Goal: Contribute content

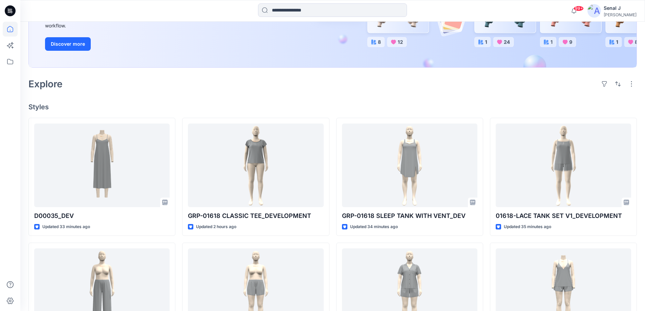
scroll to position [226, 0]
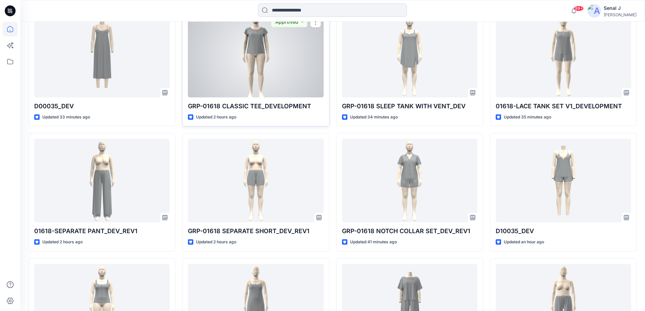
click at [259, 74] on div at bounding box center [255, 56] width 135 height 84
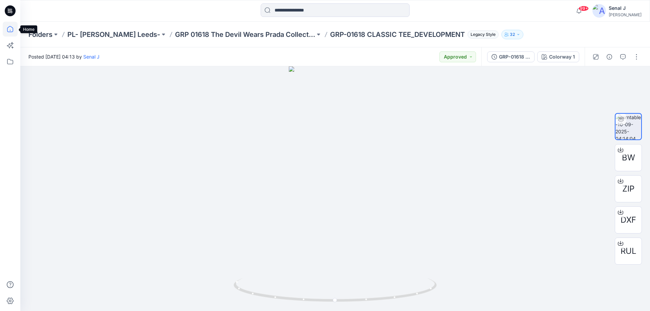
click at [6, 27] on icon at bounding box center [10, 29] width 15 height 15
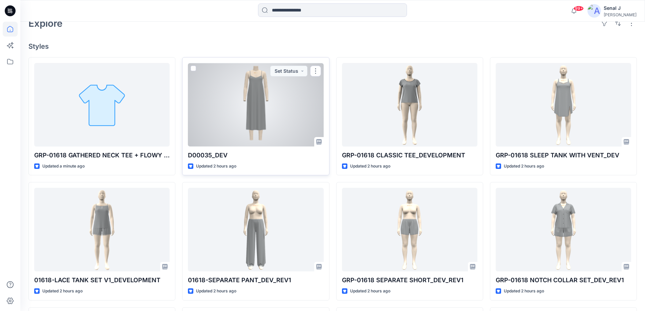
scroll to position [180, 0]
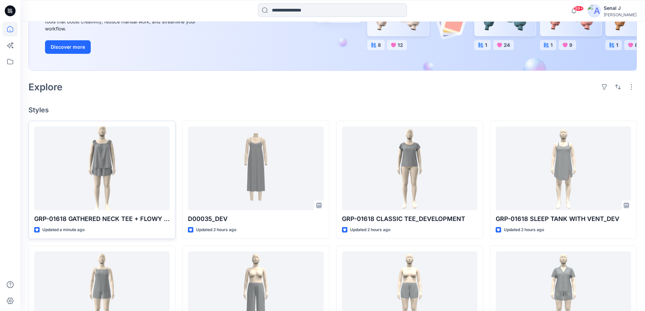
scroll to position [135, 0]
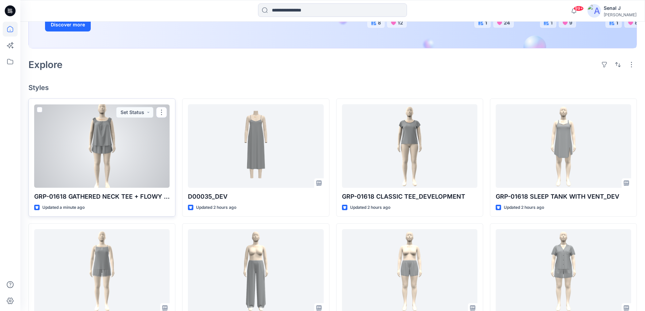
click at [107, 149] on div at bounding box center [101, 146] width 135 height 84
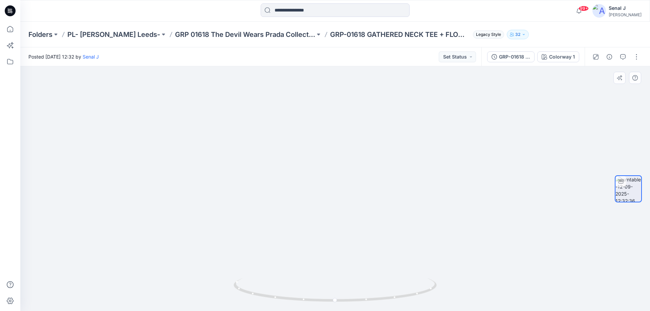
drag, startPoint x: 337, startPoint y: 117, endPoint x: 338, endPoint y: 138, distance: 21.3
click at [338, 138] on img at bounding box center [335, 185] width 114 height 252
drag, startPoint x: 386, startPoint y: 300, endPoint x: 425, endPoint y: 291, distance: 40.6
click at [425, 291] on icon at bounding box center [335, 290] width 205 height 25
click at [637, 56] on button "button" at bounding box center [636, 56] width 11 height 11
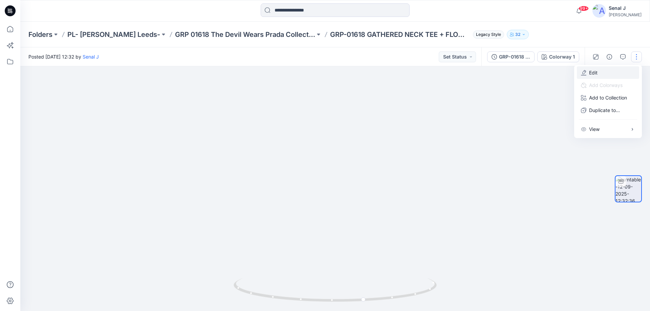
click at [597, 72] on p "Edit" at bounding box center [593, 72] width 8 height 7
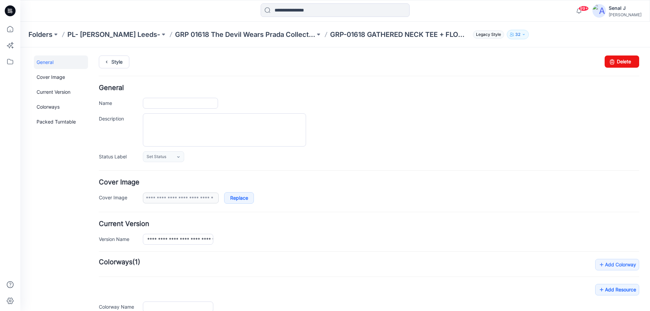
type input "**********"
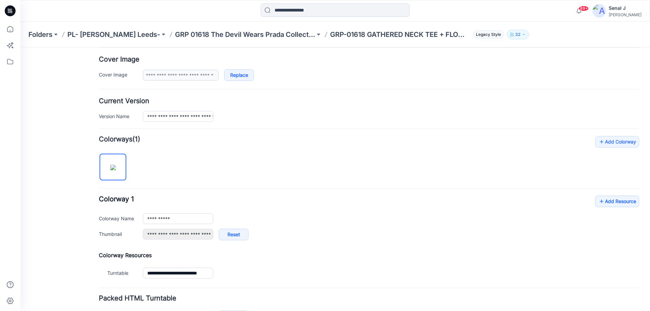
scroll to position [135, 0]
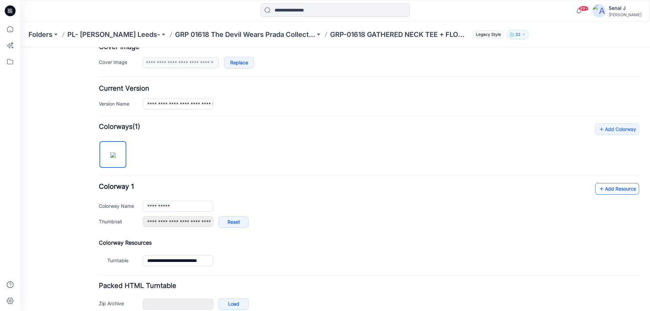
click at [616, 188] on link "Add Resource" at bounding box center [617, 189] width 44 height 12
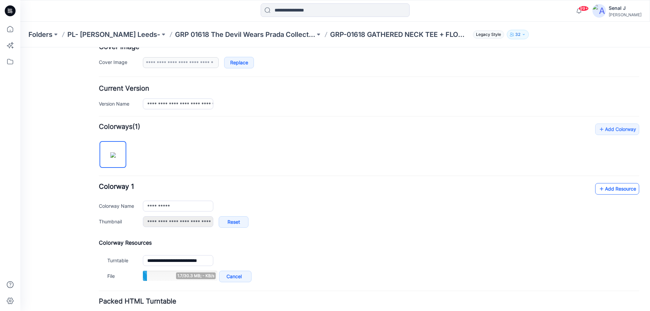
click at [598, 186] on icon at bounding box center [601, 188] width 7 height 11
click at [601, 185] on link "Add Resource" at bounding box center [617, 189] width 44 height 12
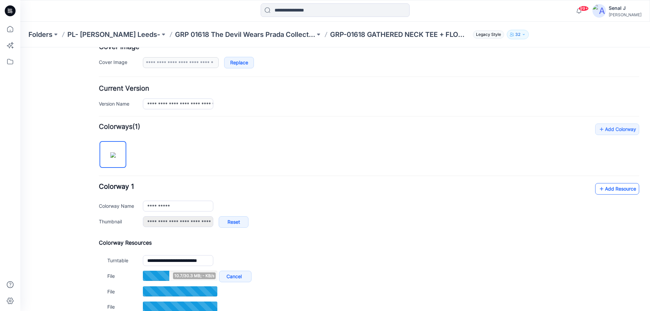
click at [624, 186] on link "Add Resource" at bounding box center [617, 189] width 44 height 12
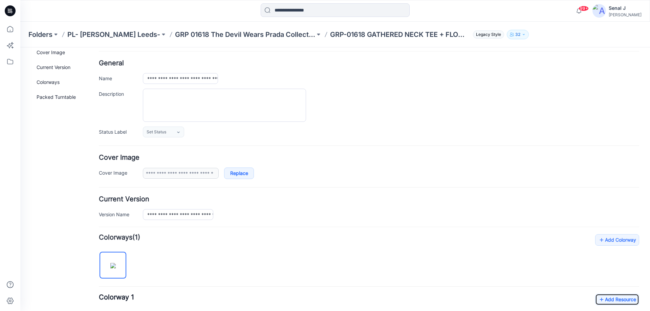
scroll to position [0, 0]
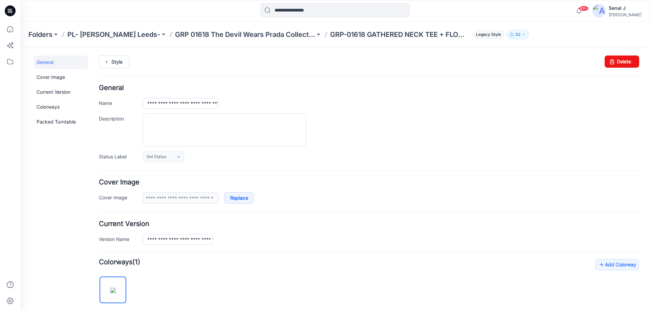
click at [109, 55] on div "**********" at bounding box center [330, 291] width 621 height 489
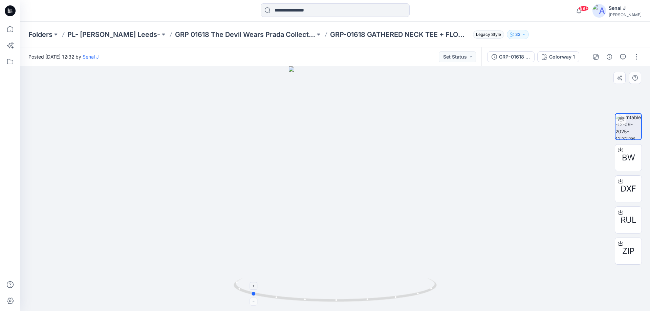
drag, startPoint x: 412, startPoint y: 292, endPoint x: 344, endPoint y: 279, distance: 69.6
click at [344, 279] on icon at bounding box center [335, 290] width 205 height 25
drag, startPoint x: 309, startPoint y: 302, endPoint x: 393, endPoint y: 285, distance: 84.9
click at [393, 285] on icon at bounding box center [335, 290] width 205 height 25
click at [11, 29] on icon at bounding box center [10, 29] width 15 height 15
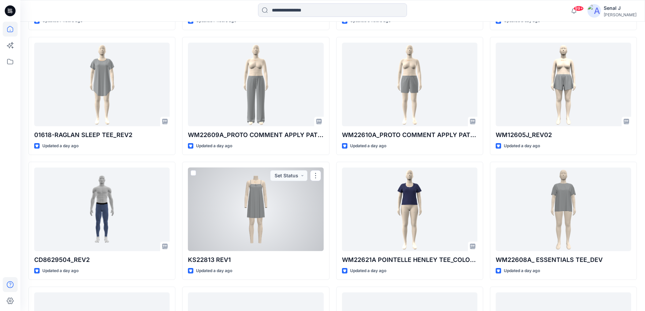
scroll to position [712, 0]
